Goal: Task Accomplishment & Management: Manage account settings

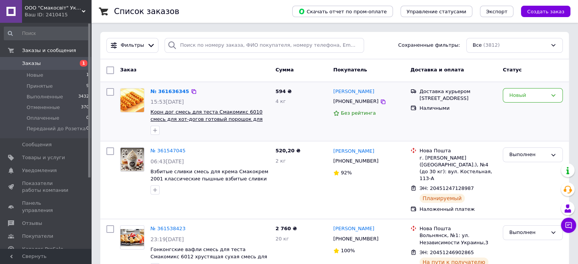
click at [230, 115] on span "Корн дог смесь для теста Смакомикс 6010 смесь для хот-догов готовый порошок для…" at bounding box center [207, 119] width 112 height 20
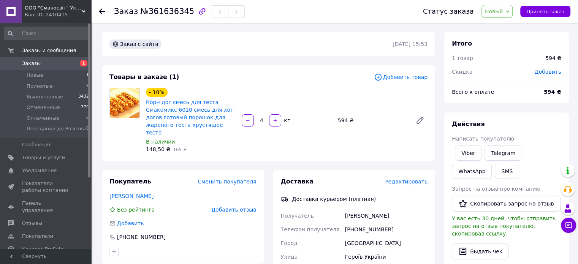
click at [100, 10] on icon at bounding box center [102, 11] width 6 height 6
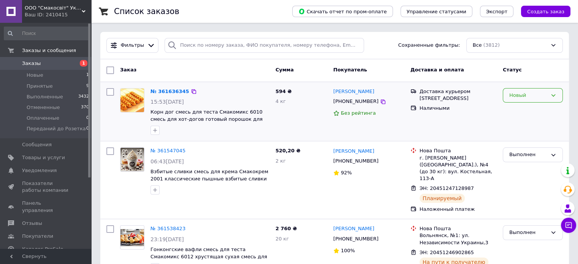
drag, startPoint x: 541, startPoint y: 93, endPoint x: 531, endPoint y: 97, distance: 10.9
click at [541, 94] on div "Новый" at bounding box center [528, 96] width 38 height 8
click at [520, 109] on li "Принят" at bounding box center [532, 111] width 59 height 14
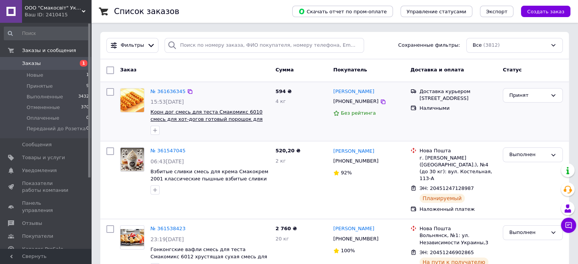
click at [174, 116] on span "Корн дог смесь для теста Смакомикс 6010 смесь для хот-догов готовый порошок для…" at bounding box center [207, 119] width 112 height 20
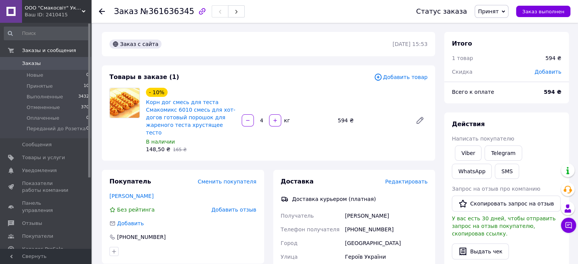
click at [101, 12] on icon at bounding box center [102, 11] width 6 height 6
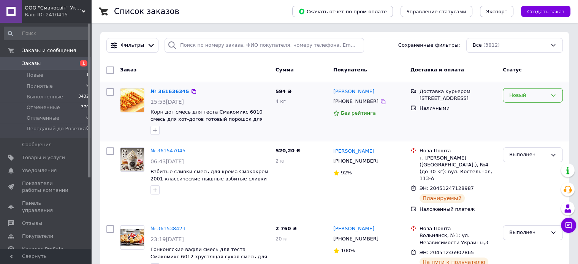
click at [555, 94] on icon at bounding box center [554, 95] width 4 height 2
click at [522, 109] on li "Принят" at bounding box center [532, 111] width 59 height 14
click at [524, 97] on div "Новый" at bounding box center [528, 96] width 38 height 8
click at [523, 111] on li "Принят" at bounding box center [532, 111] width 59 height 14
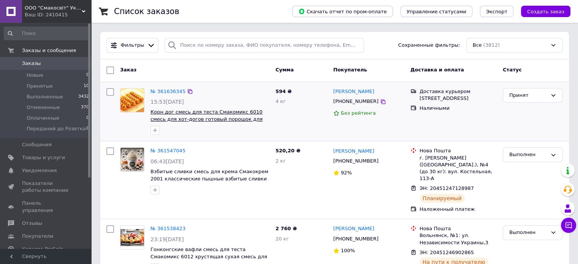
click at [175, 116] on span "Корн дог смесь для теста Смакомикс 6010 смесь для хот-догов готовый порошок для…" at bounding box center [207, 119] width 112 height 20
click at [554, 94] on icon at bounding box center [553, 95] width 6 height 6
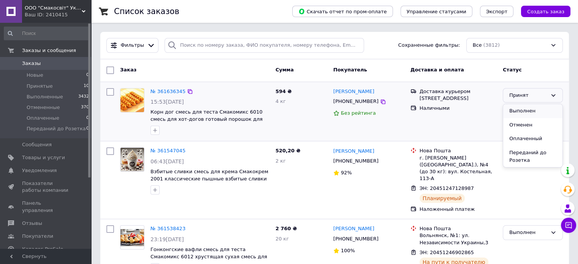
click at [520, 108] on li "Выполнен" at bounding box center [532, 111] width 59 height 14
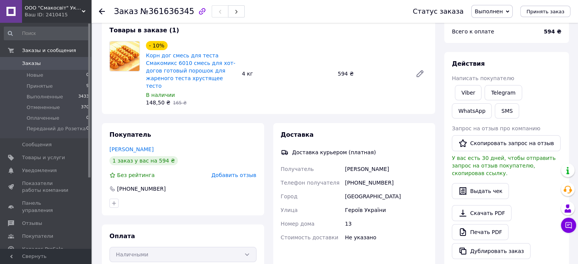
scroll to position [114, 0]
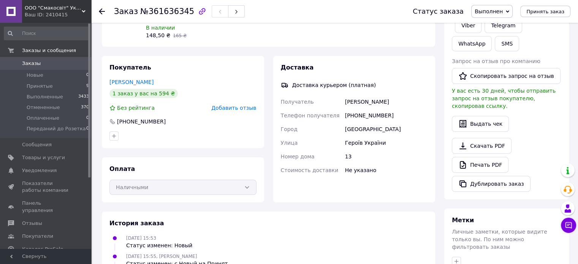
click at [249, 180] on div "Наличными" at bounding box center [182, 187] width 147 height 15
click at [245, 181] on div "Наличными" at bounding box center [182, 187] width 147 height 15
click at [393, 109] on div "[PHONE_NUMBER]" at bounding box center [387, 116] width 86 height 14
click at [380, 95] on div "[PERSON_NAME]" at bounding box center [387, 102] width 86 height 14
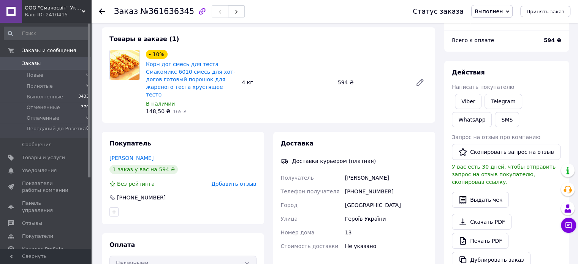
scroll to position [76, 0]
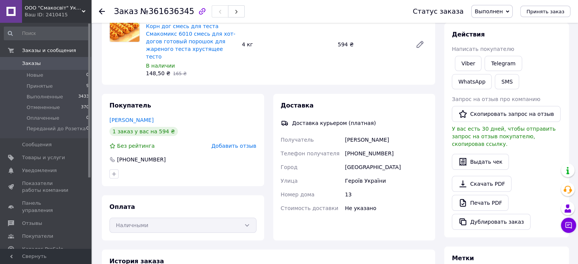
click at [363, 188] on div "13" at bounding box center [387, 195] width 86 height 14
click at [363, 176] on div "Героїв України" at bounding box center [387, 181] width 86 height 14
click at [354, 119] on div "Доставка курьером (платная)" at bounding box center [334, 123] width 88 height 8
drag, startPoint x: 369, startPoint y: 116, endPoint x: 299, endPoint y: 127, distance: 71.3
click at [299, 127] on div "Доставка Доставка курьером (платная) Получатель Світлана Фаніна Телефон получат…" at bounding box center [354, 156] width 147 height 111
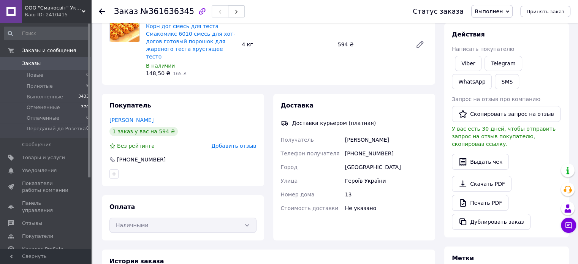
click at [381, 125] on div "Доставка Доставка курьером (платная) Получатель Світлана Фаніна Телефон получат…" at bounding box center [354, 156] width 147 height 111
click at [220, 222] on div "Наличными" at bounding box center [182, 225] width 147 height 15
click at [249, 218] on div "Наличными" at bounding box center [182, 225] width 147 height 15
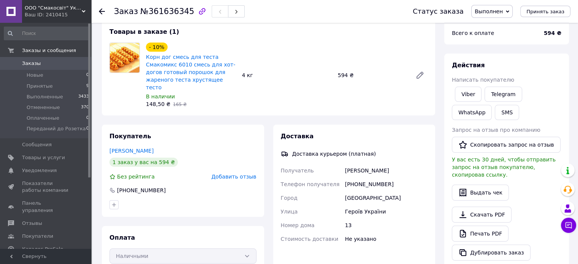
scroll to position [0, 0]
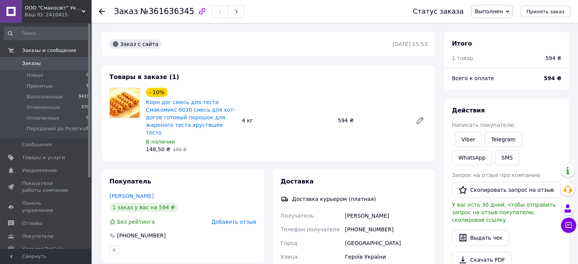
click at [101, 11] on use at bounding box center [102, 11] width 6 height 6
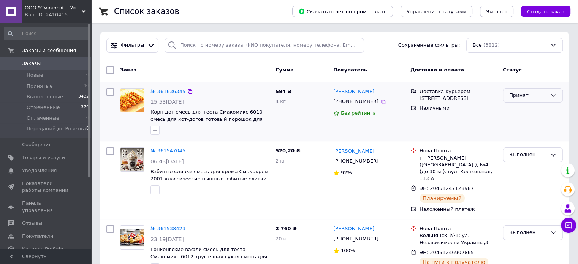
click at [546, 97] on div "Принят" at bounding box center [528, 96] width 38 height 8
click at [531, 110] on li "Выполнен" at bounding box center [532, 111] width 59 height 14
